Goal: Task Accomplishment & Management: Complete application form

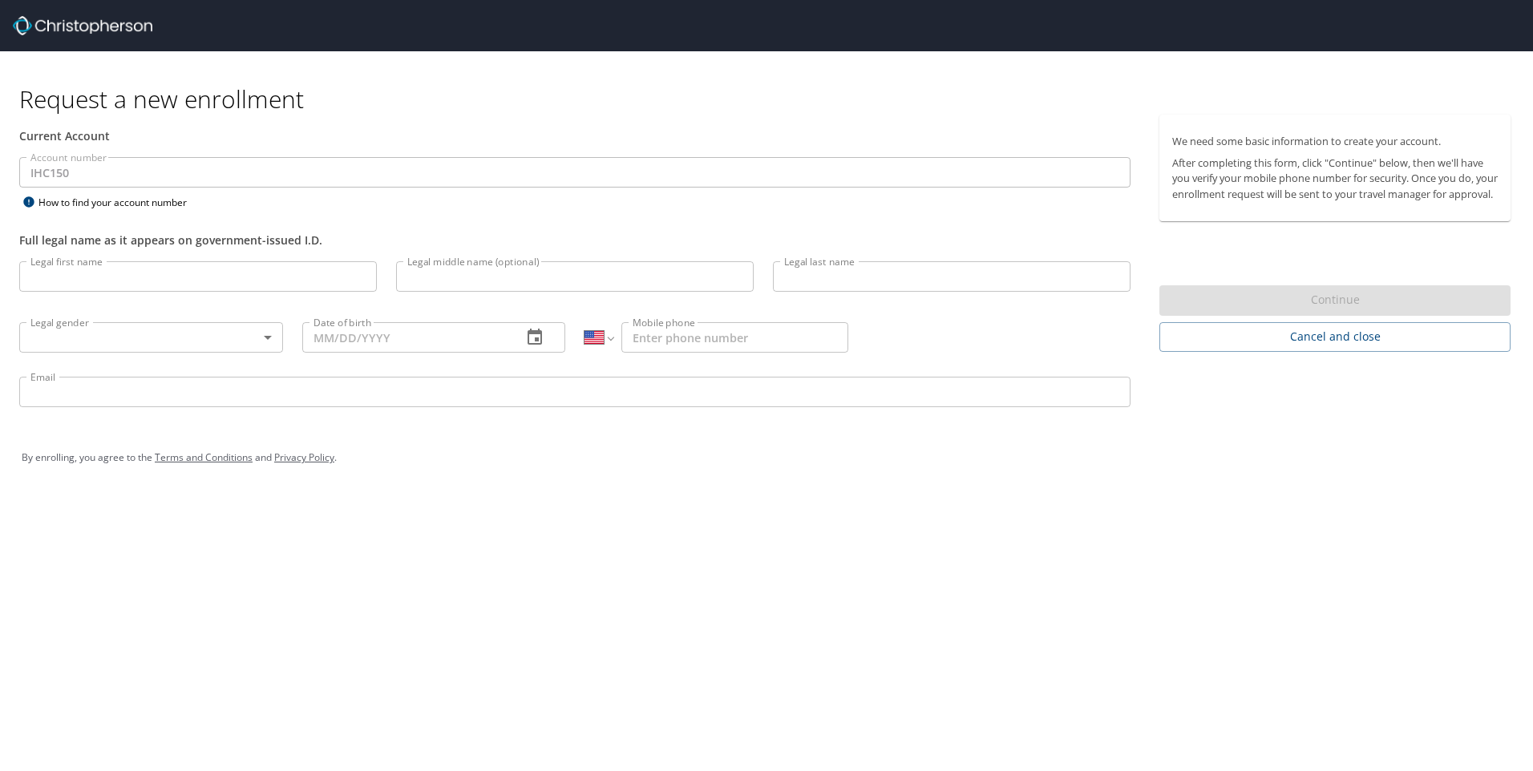
select select "US"
click at [67, 281] on input "Legal first name" at bounding box center [197, 276] width 357 height 30
type input "[PERSON_NAME]"
type input "Caesar"
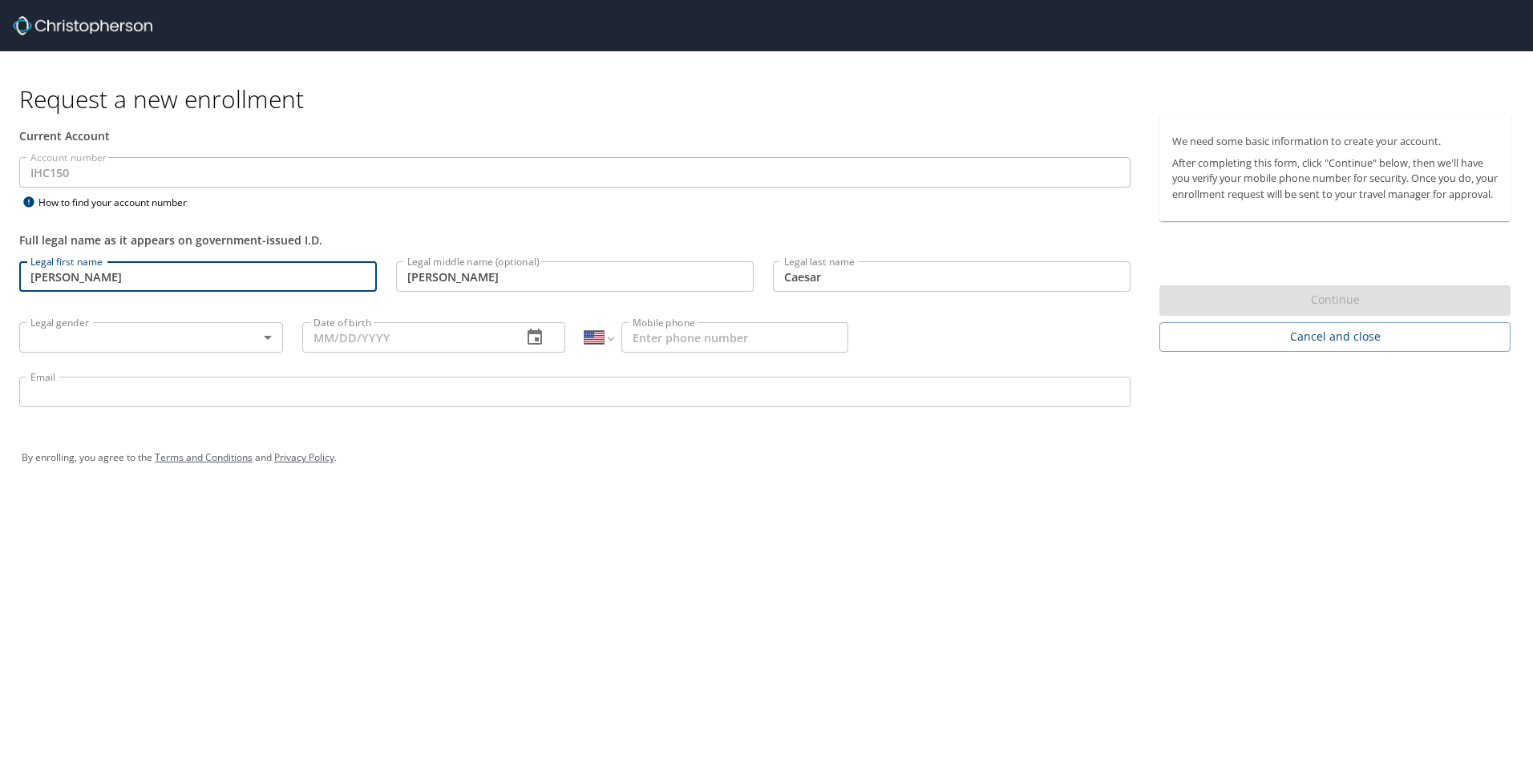
type input "[DEMOGRAPHIC_DATA]"
type input "[DATE]"
type input "[PHONE_NUMBER]"
type input "[PERSON_NAME][EMAIL_ADDRESS][PERSON_NAME][DOMAIN_NAME]"
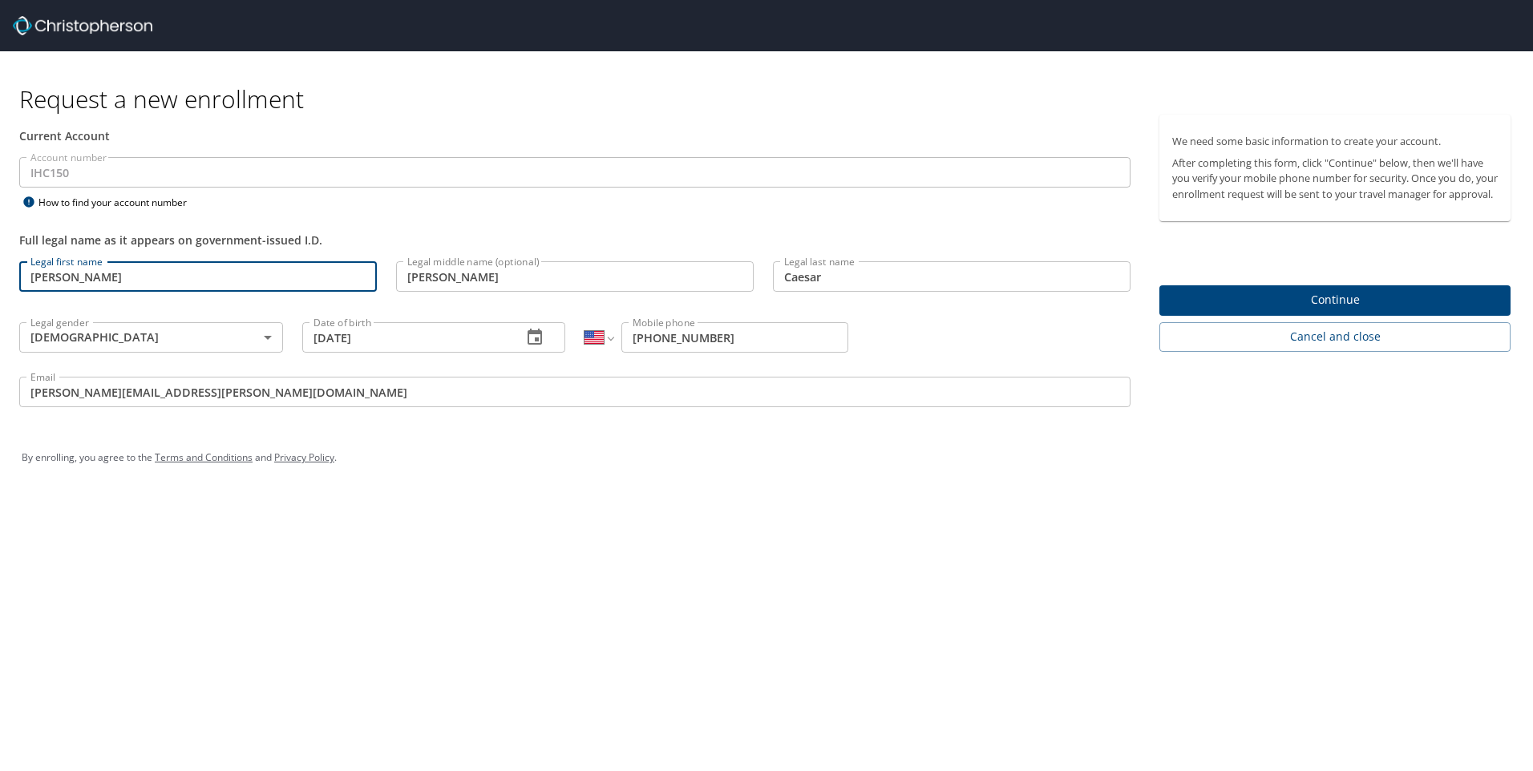
click at [421, 492] on div "By enrolling, you agree to the Terms and Conditions and Privacy Policy ." at bounding box center [766, 458] width 1513 height 72
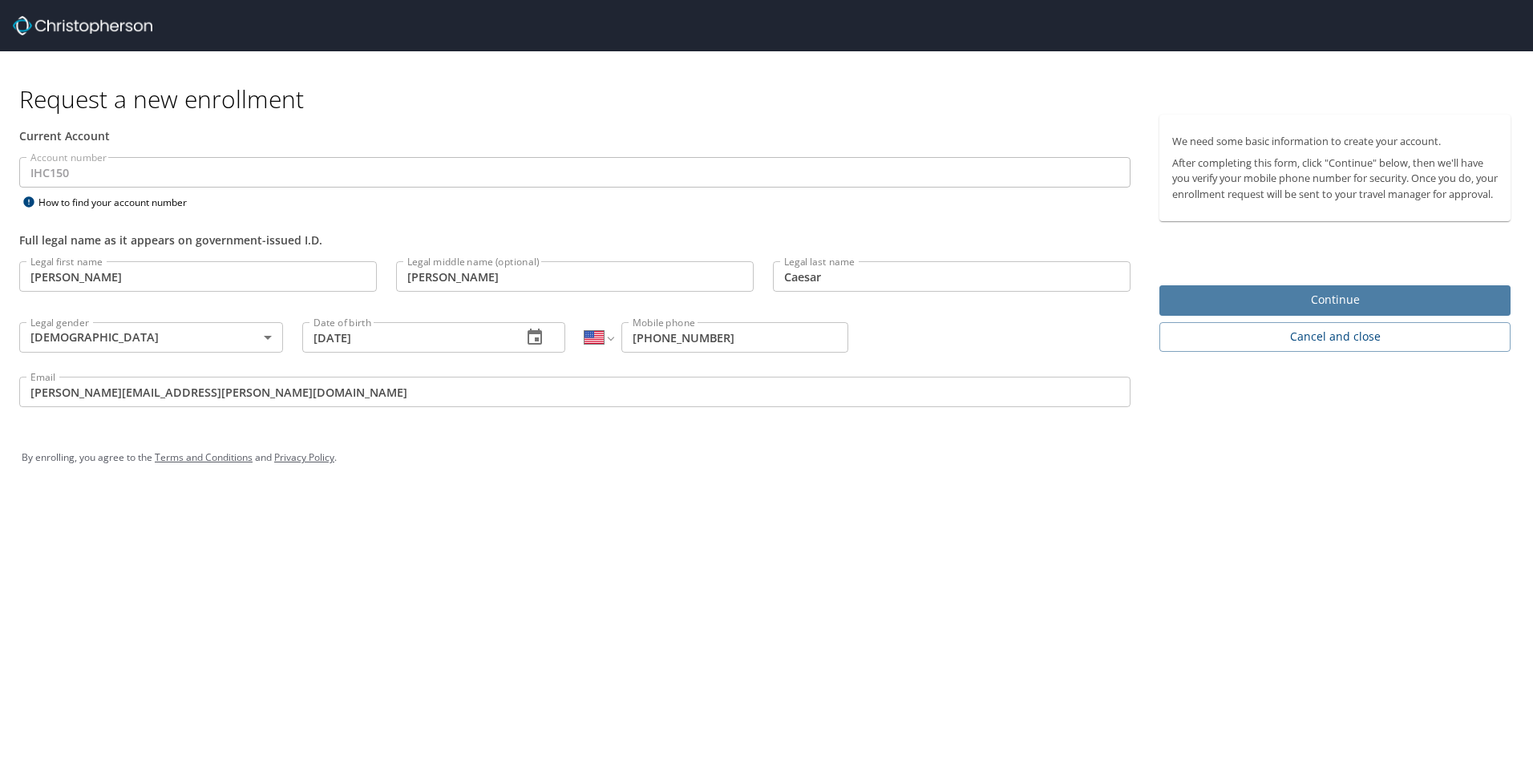
click at [1262, 310] on span "Continue" at bounding box center [1334, 300] width 325 height 20
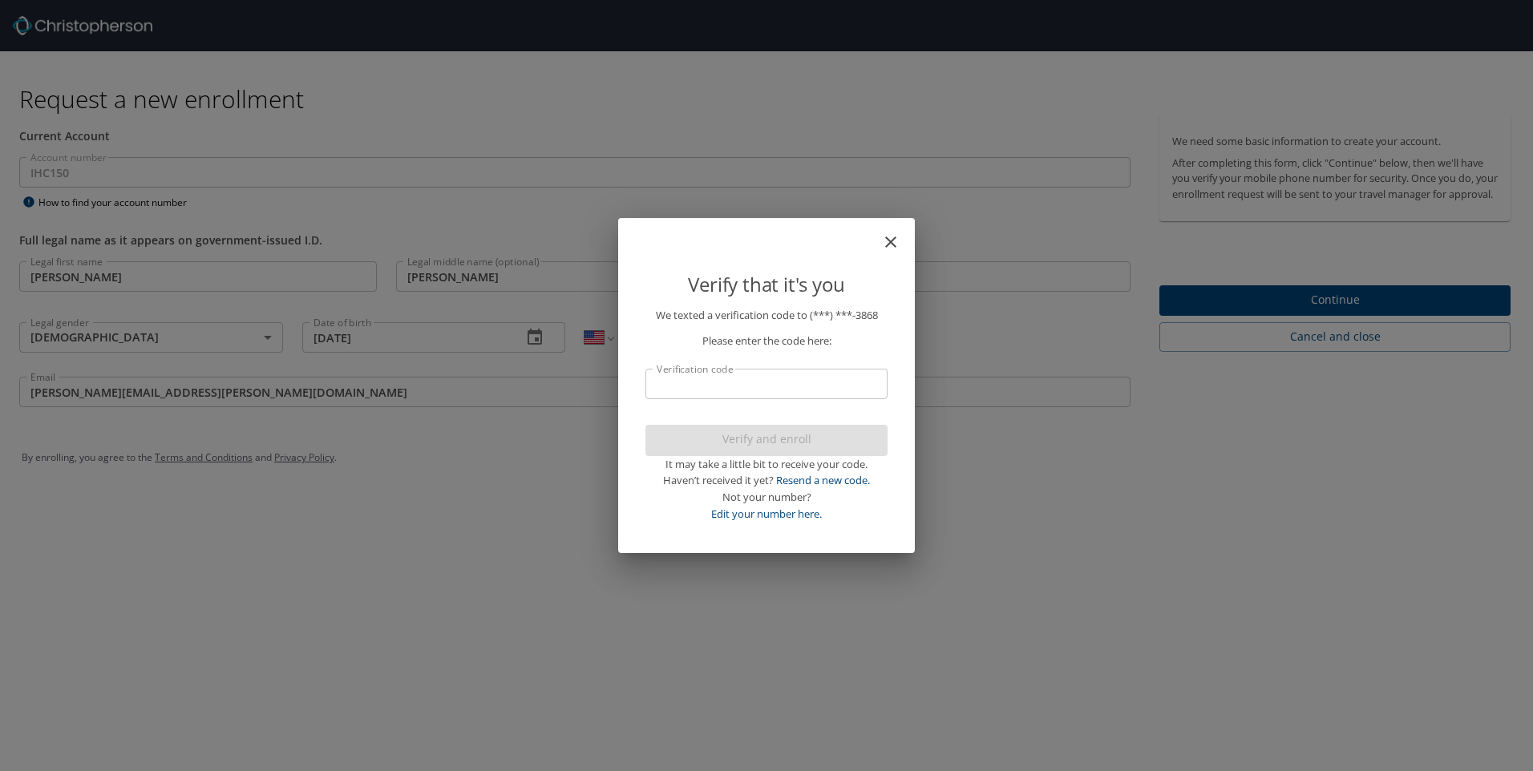
click at [891, 244] on icon "close" at bounding box center [890, 241] width 19 height 19
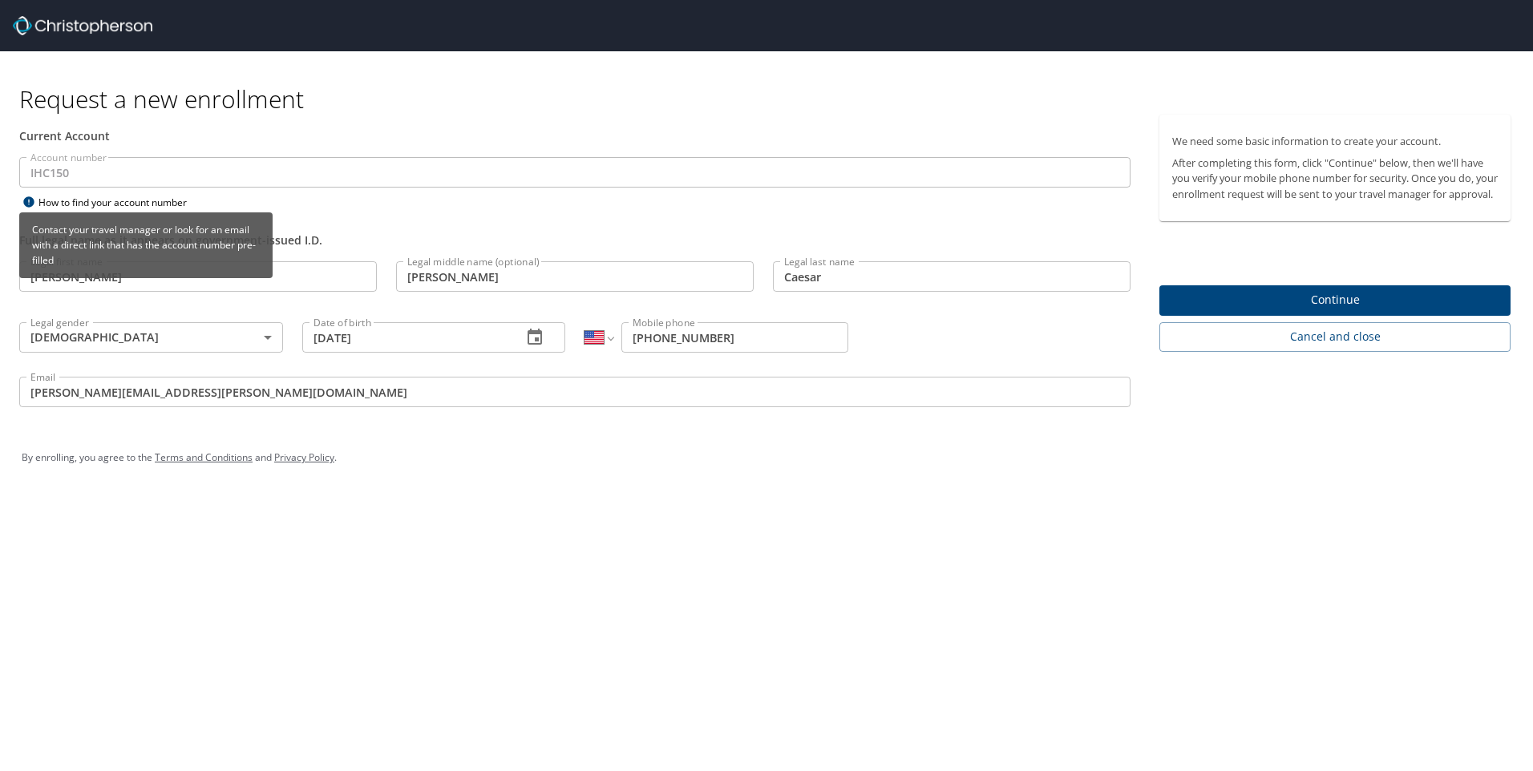
click at [62, 206] on div "How to find your account number" at bounding box center [119, 202] width 200 height 20
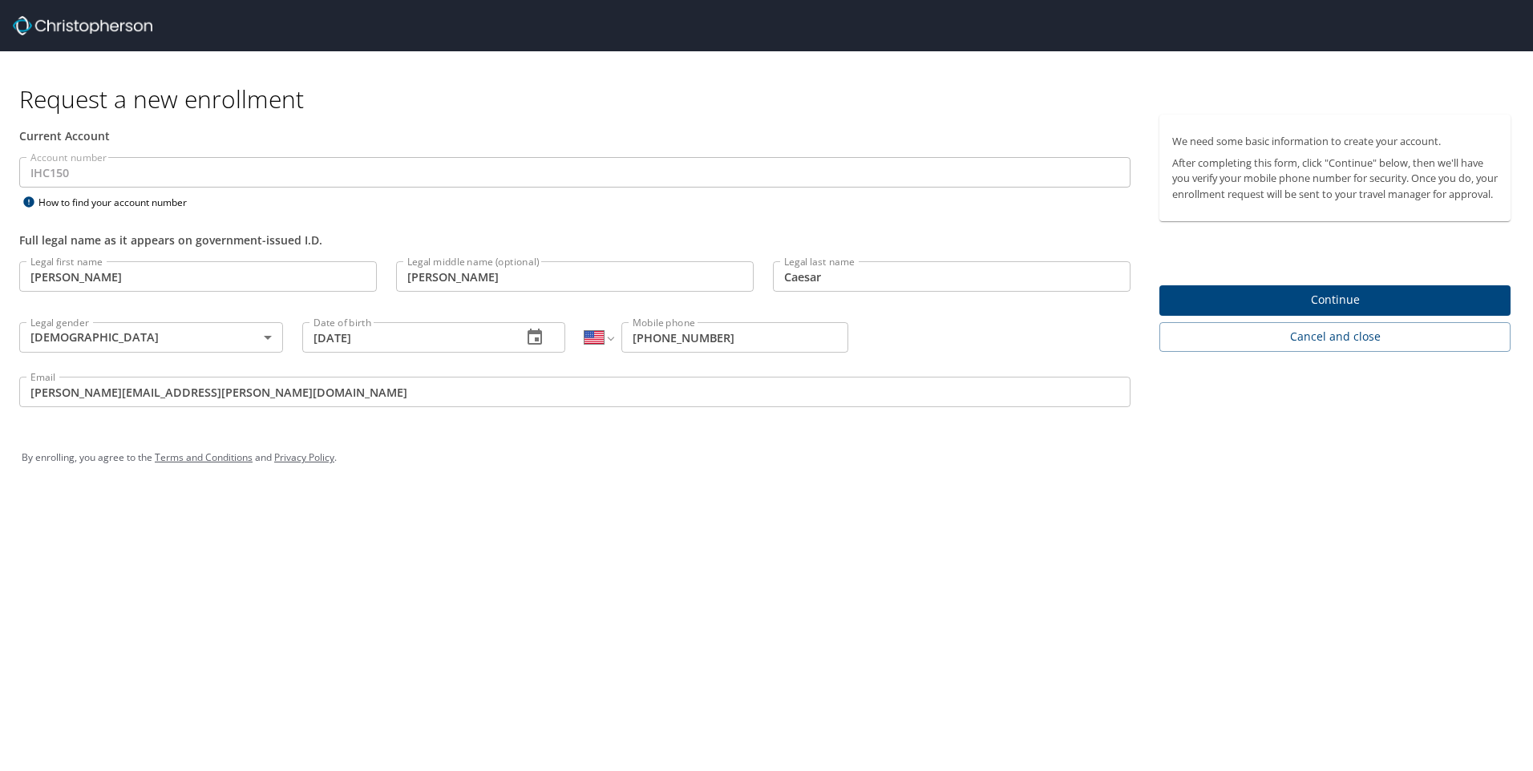
click at [1259, 310] on span "Continue" at bounding box center [1334, 300] width 325 height 20
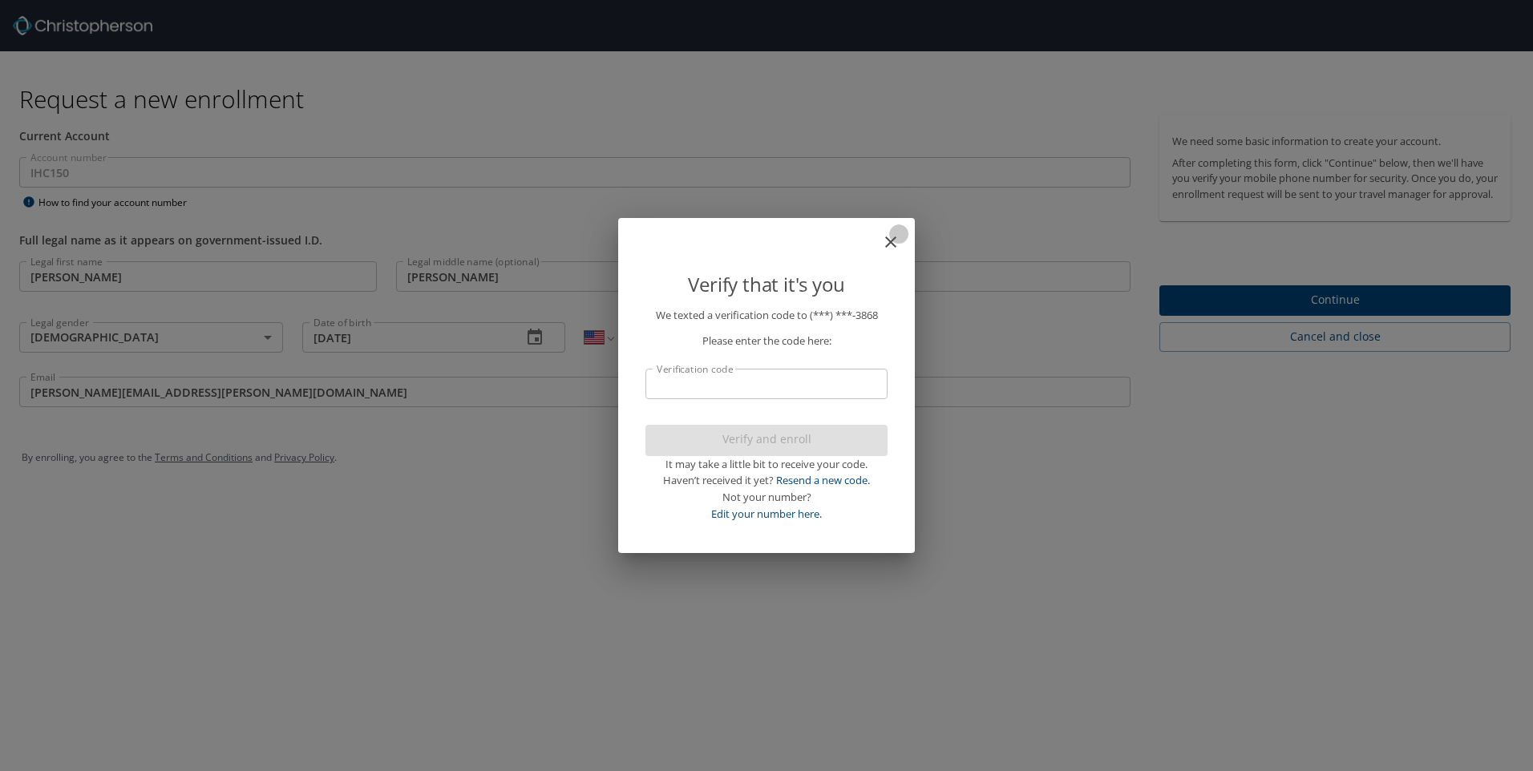
click at [895, 240] on icon "close" at bounding box center [890, 241] width 19 height 19
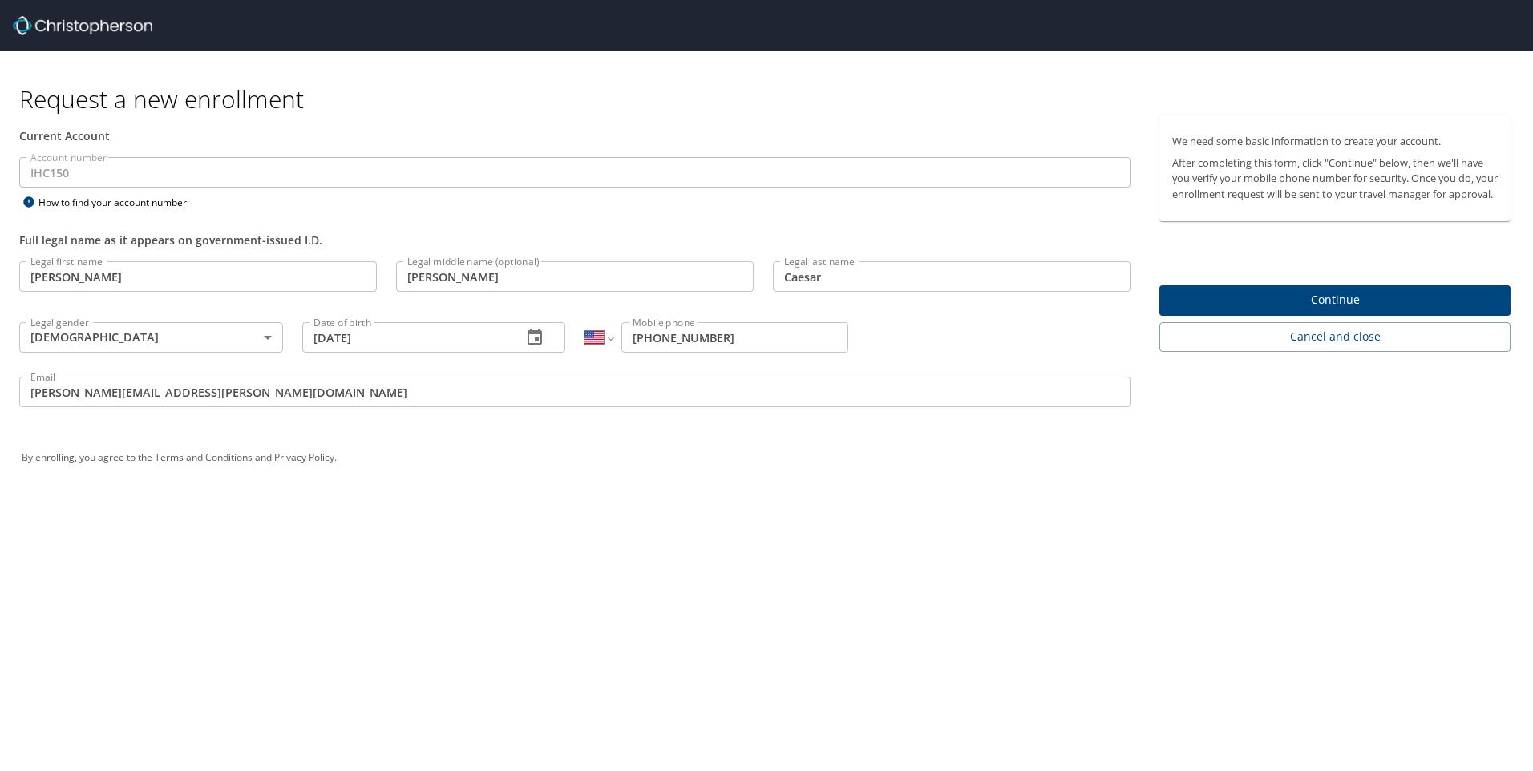
click at [0, 171] on html "Request a new enrollment Current Account Account number IHC150 Account number H…" at bounding box center [766, 385] width 1533 height 771
click at [326, 135] on div "Current Account" at bounding box center [574, 135] width 1111 height 17
click at [1349, 310] on span "Continue" at bounding box center [1334, 300] width 325 height 20
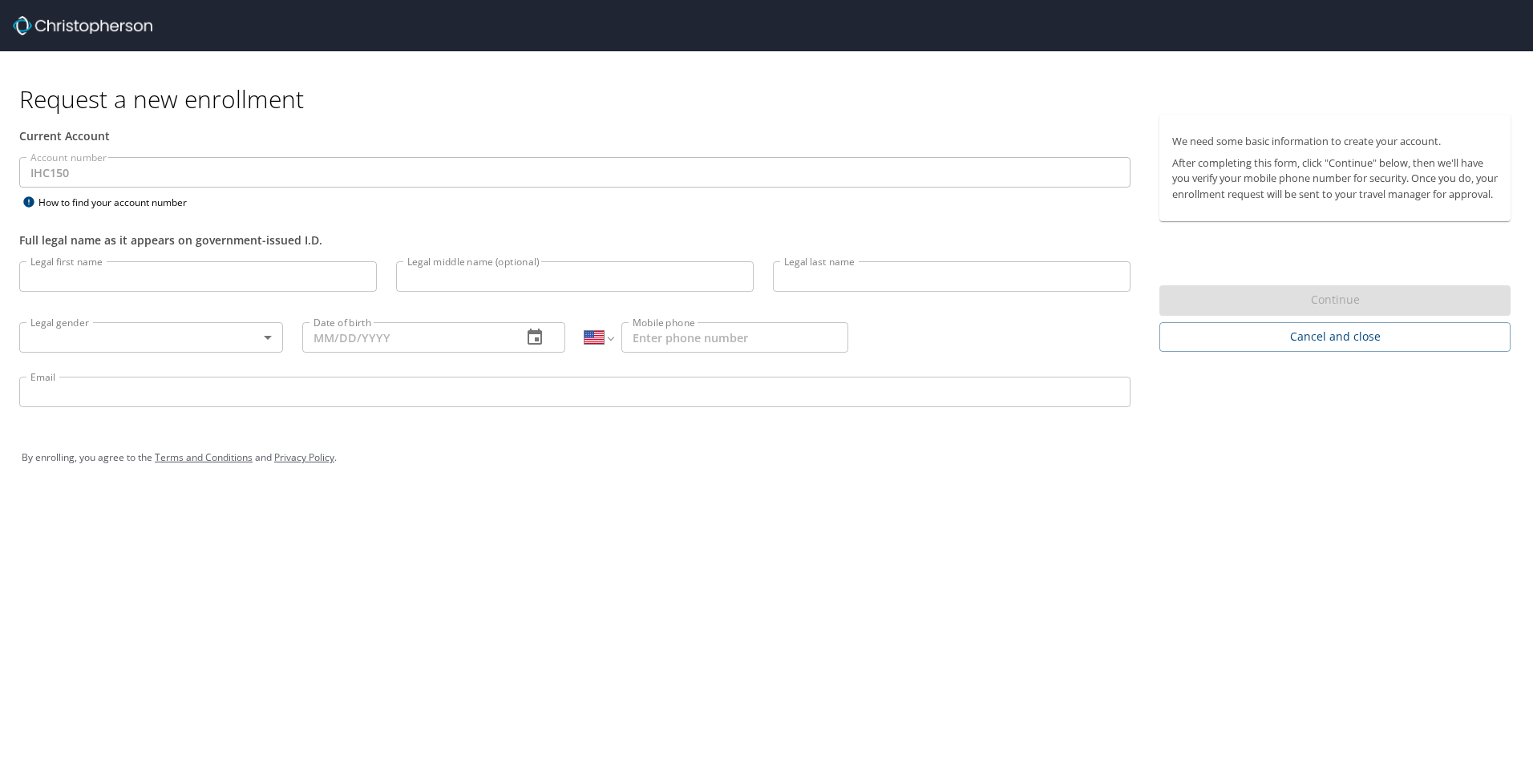
select select "US"
